Goal: Task Accomplishment & Management: Use online tool/utility

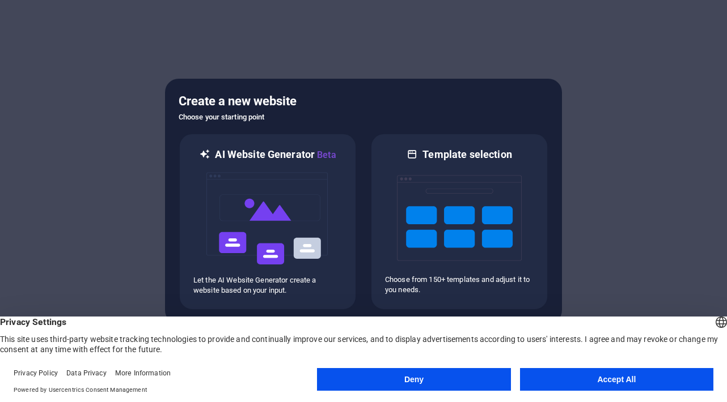
click at [609, 376] on button "Accept All" at bounding box center [616, 379] width 193 height 23
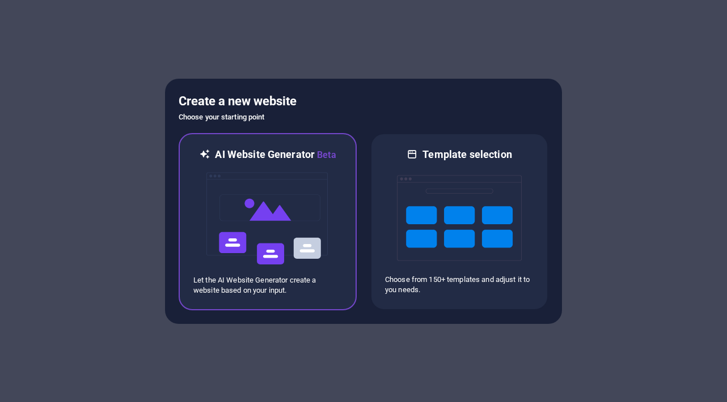
click at [349, 237] on div "AI Website Generator Beta Let the AI Website Generator create a website based o…" at bounding box center [268, 221] width 178 height 177
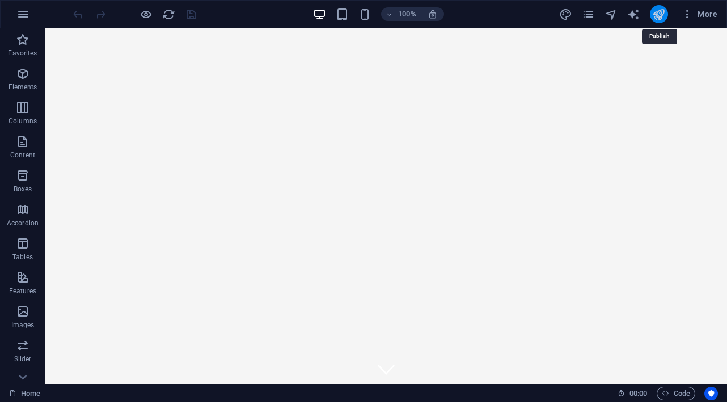
click at [660, 15] on icon "publish" at bounding box center [658, 14] width 13 height 13
